Goal: Navigation & Orientation: Find specific page/section

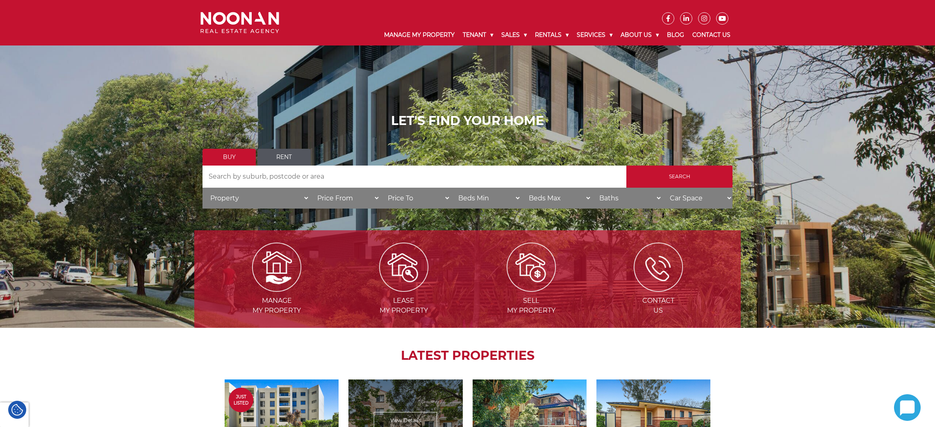
scroll to position [309, 0]
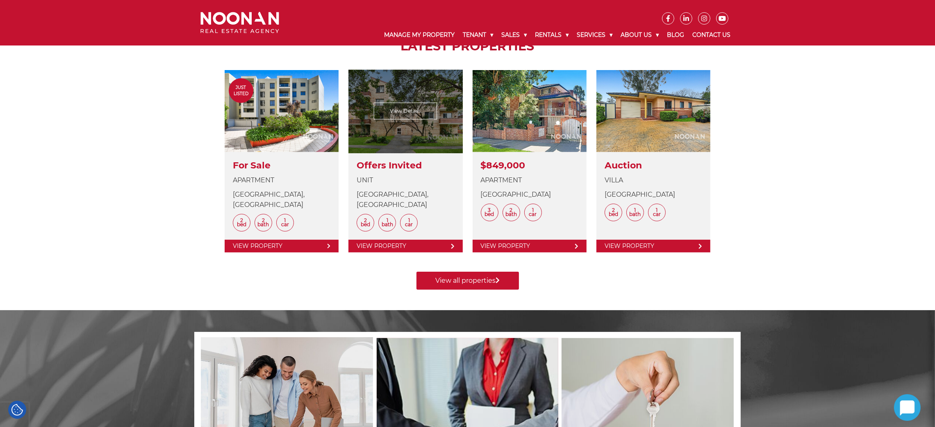
click at [416, 111] on link at bounding box center [405, 161] width 114 height 182
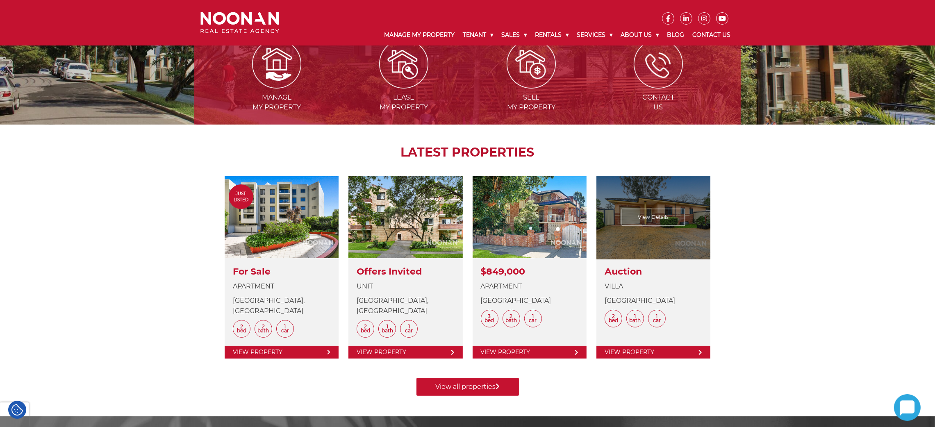
scroll to position [246, 0]
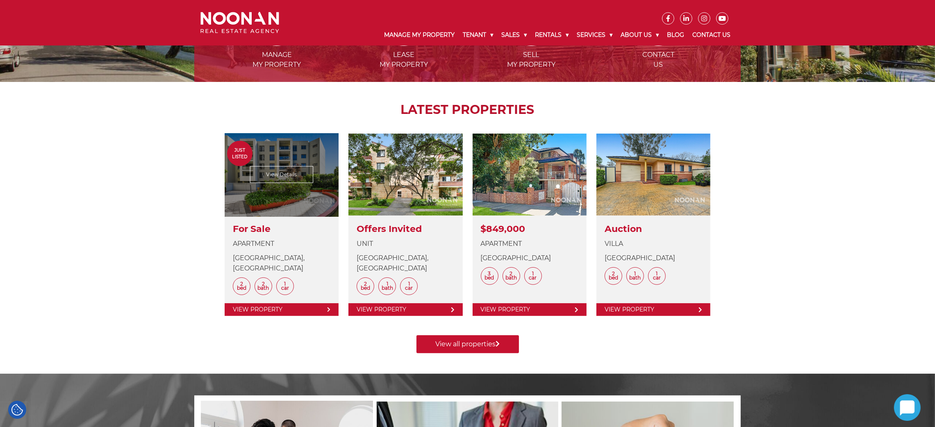
click at [289, 176] on link at bounding box center [282, 225] width 114 height 182
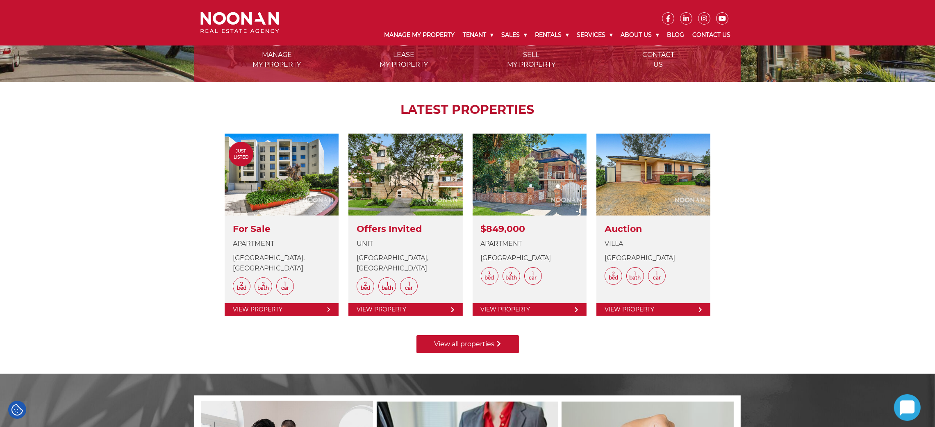
click at [459, 341] on link "View all properties" at bounding box center [467, 344] width 102 height 18
